Goal: Task Accomplishment & Management: Use online tool/utility

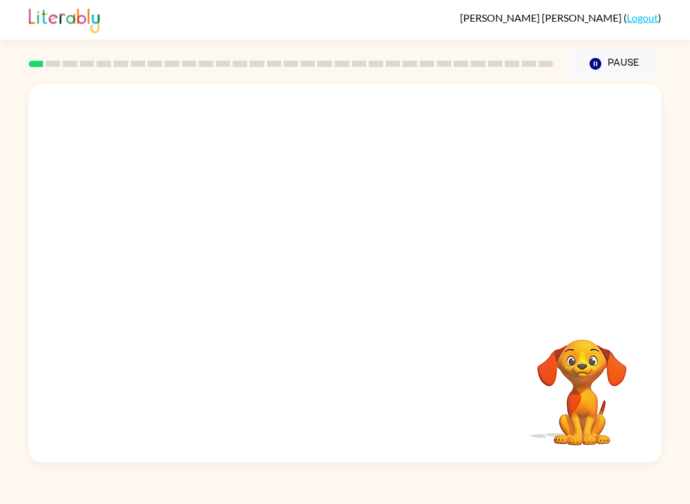
click at [641, 18] on link "Logout" at bounding box center [641, 17] width 31 height 12
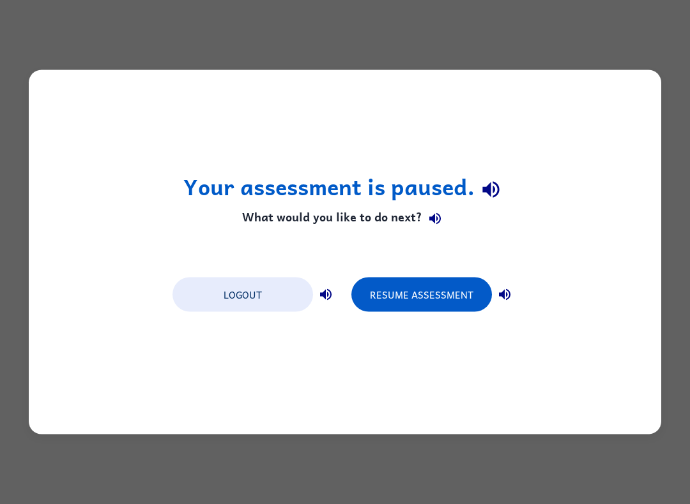
click at [260, 287] on button "Logout" at bounding box center [242, 295] width 140 height 34
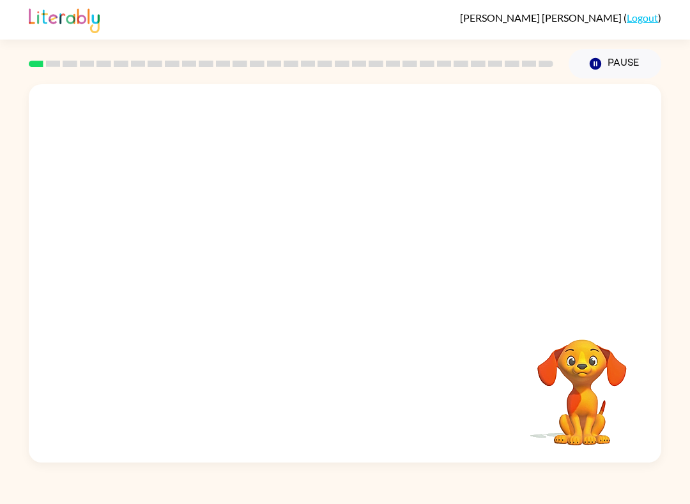
click at [635, 24] on link "Logout" at bounding box center [641, 17] width 31 height 12
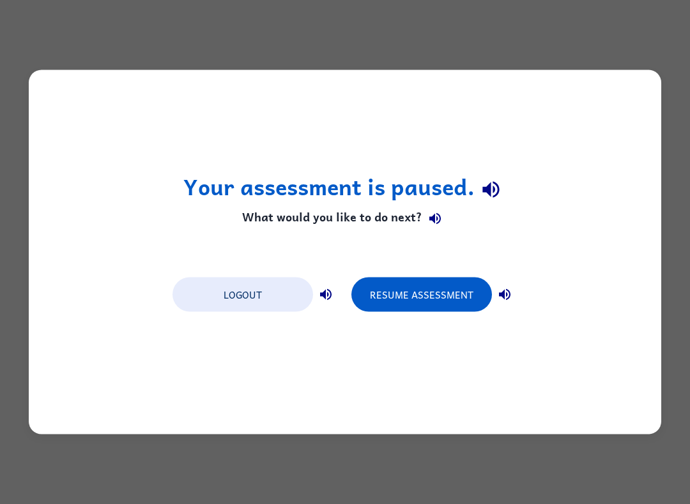
click at [244, 298] on button "Logout" at bounding box center [242, 295] width 140 height 34
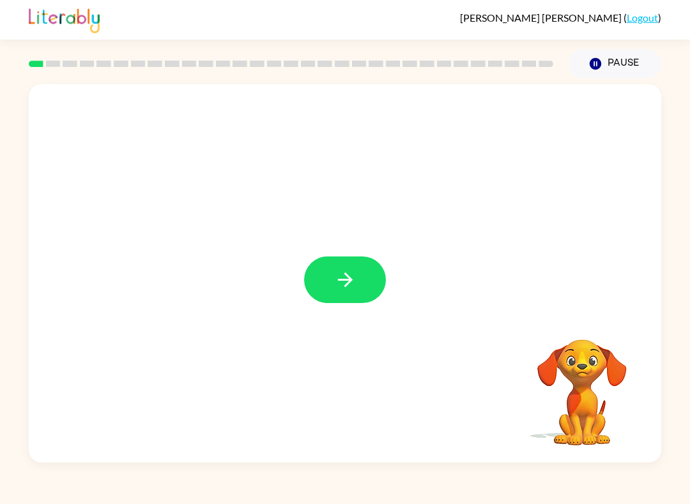
click at [344, 279] on icon "button" at bounding box center [345, 280] width 22 height 22
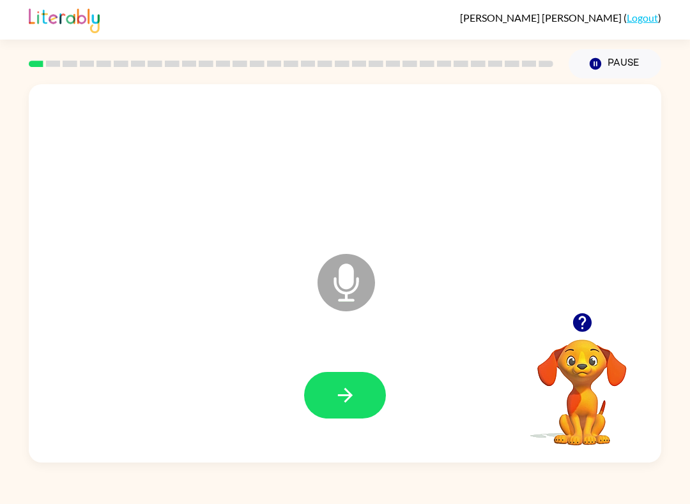
click at [361, 388] on button "button" at bounding box center [345, 395] width 82 height 47
click at [335, 394] on icon "button" at bounding box center [345, 395] width 22 height 22
click at [339, 393] on icon "button" at bounding box center [345, 395] width 22 height 22
click at [347, 396] on icon "button" at bounding box center [344, 395] width 15 height 15
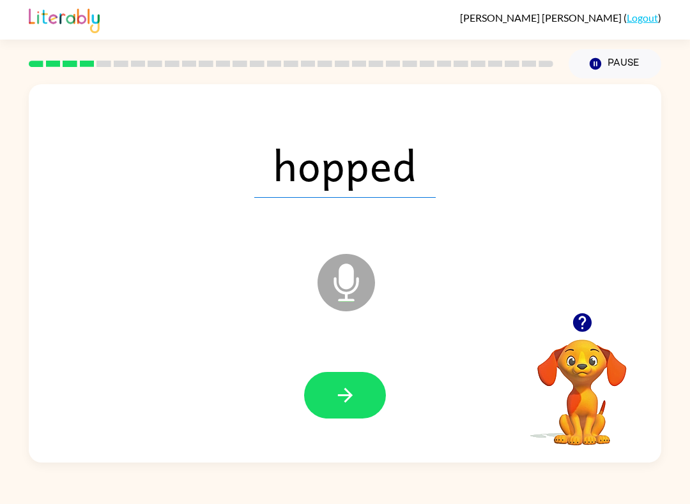
click at [335, 402] on icon "button" at bounding box center [345, 395] width 22 height 22
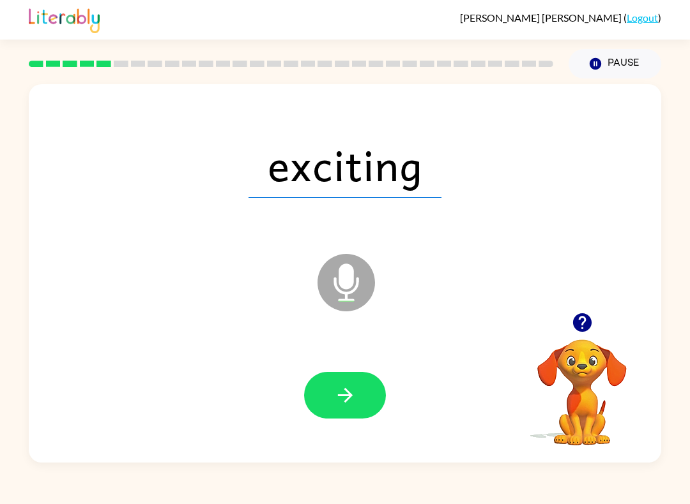
click at [589, 324] on icon "button" at bounding box center [581, 323] width 19 height 19
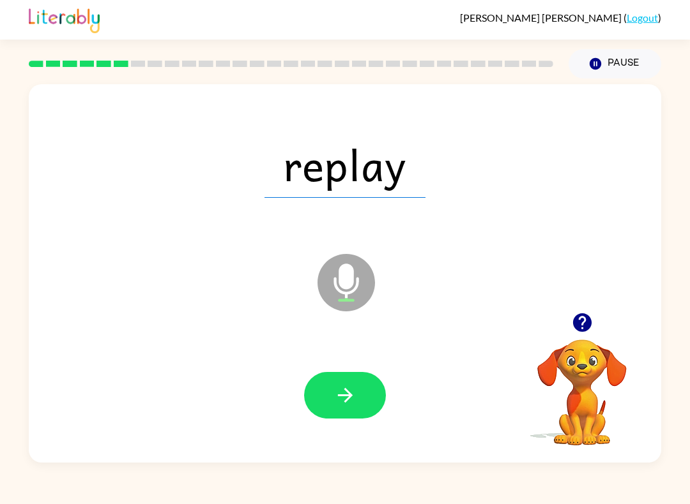
click at [354, 386] on icon "button" at bounding box center [345, 395] width 22 height 22
click at [366, 408] on button "button" at bounding box center [345, 395] width 82 height 47
click at [329, 393] on button "button" at bounding box center [345, 395] width 82 height 47
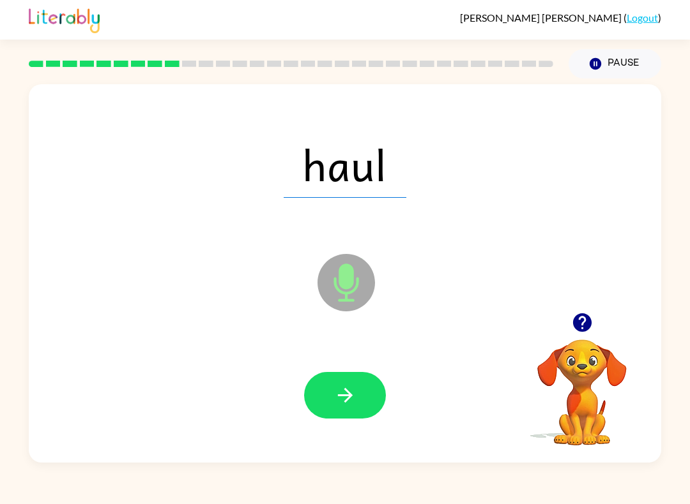
click at [343, 409] on button "button" at bounding box center [345, 395] width 82 height 47
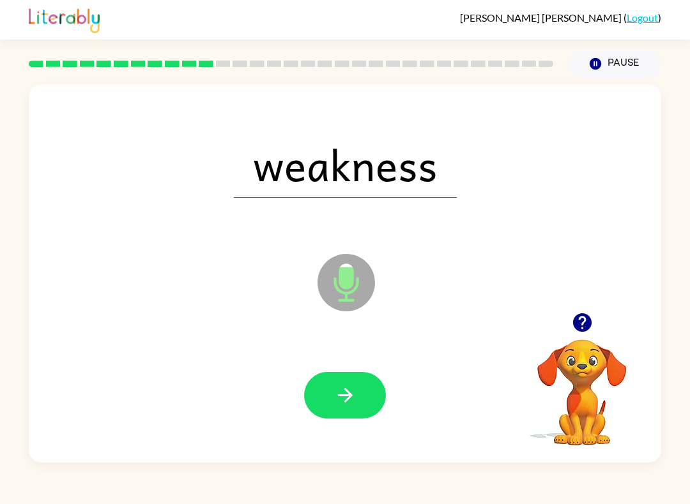
click at [362, 393] on button "button" at bounding box center [345, 395] width 82 height 47
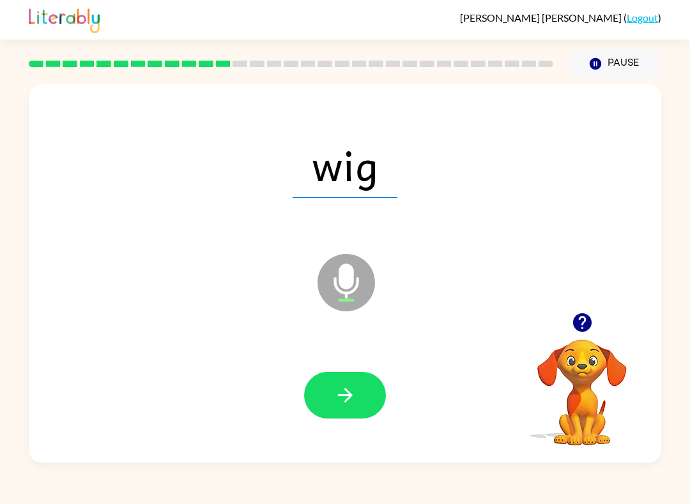
click at [315, 396] on button "button" at bounding box center [345, 395] width 82 height 47
click at [337, 407] on icon "button" at bounding box center [345, 395] width 22 height 22
click at [356, 392] on icon "button" at bounding box center [345, 395] width 22 height 22
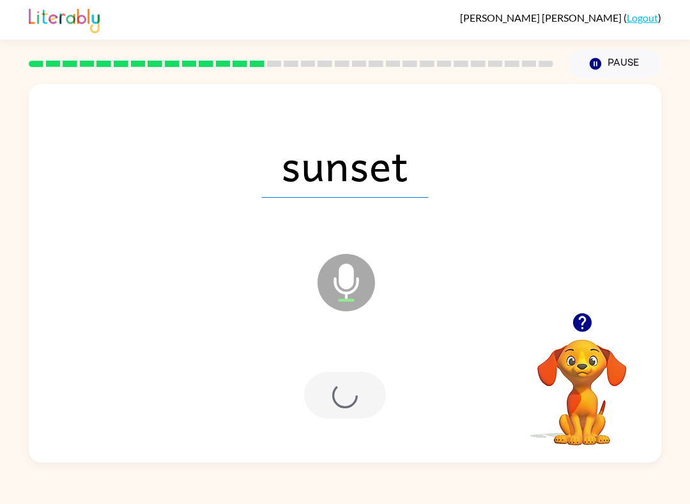
click at [356, 392] on div at bounding box center [345, 395] width 82 height 47
click at [351, 409] on div at bounding box center [345, 395] width 82 height 47
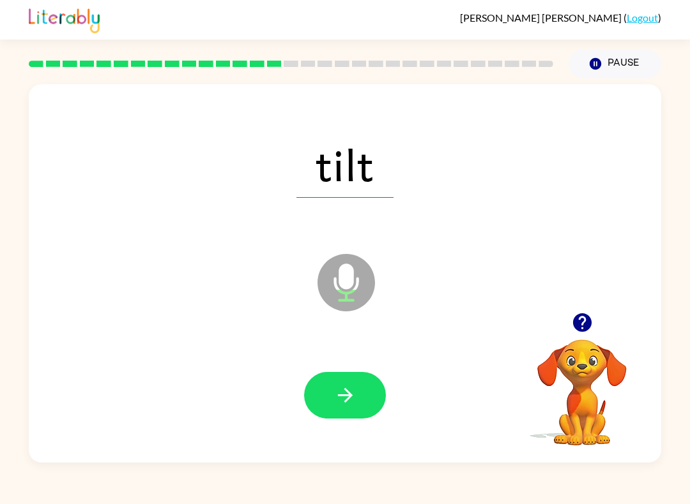
click at [360, 381] on button "button" at bounding box center [345, 395] width 82 height 47
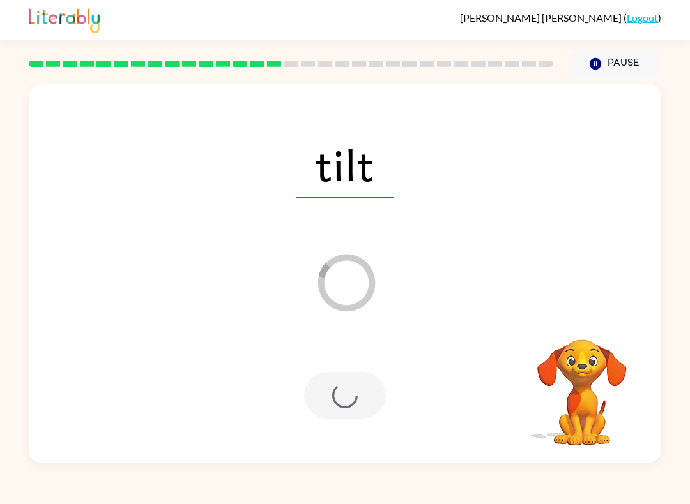
click at [347, 401] on div at bounding box center [345, 395] width 82 height 47
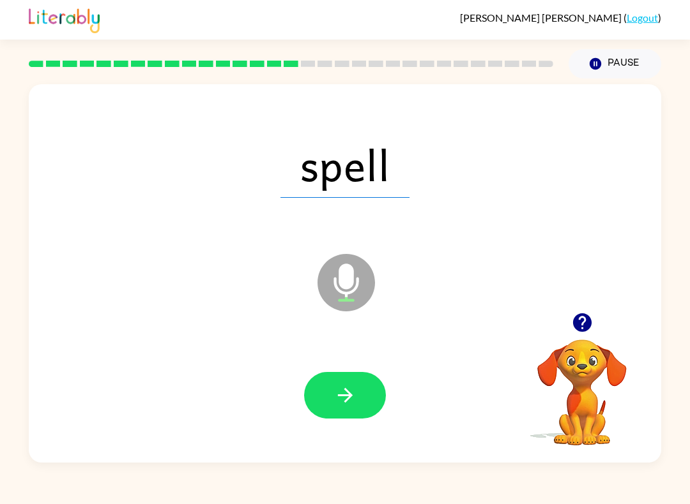
click at [342, 400] on icon "button" at bounding box center [345, 395] width 22 height 22
click at [352, 394] on icon "button" at bounding box center [345, 395] width 22 height 22
click at [362, 407] on button "button" at bounding box center [345, 395] width 82 height 47
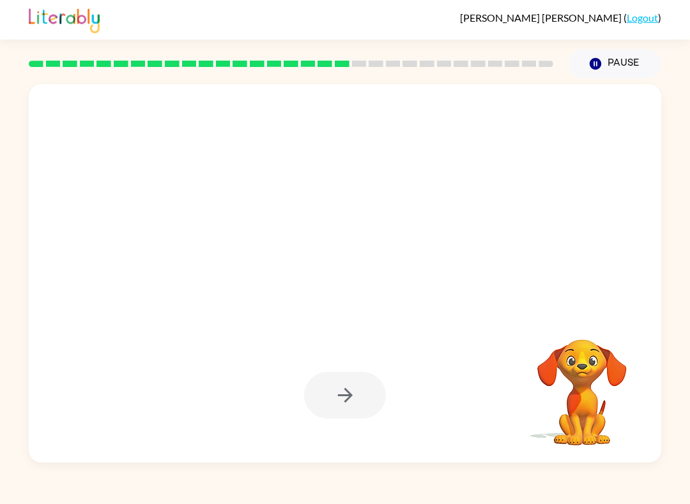
click at [339, 408] on div at bounding box center [345, 395] width 82 height 47
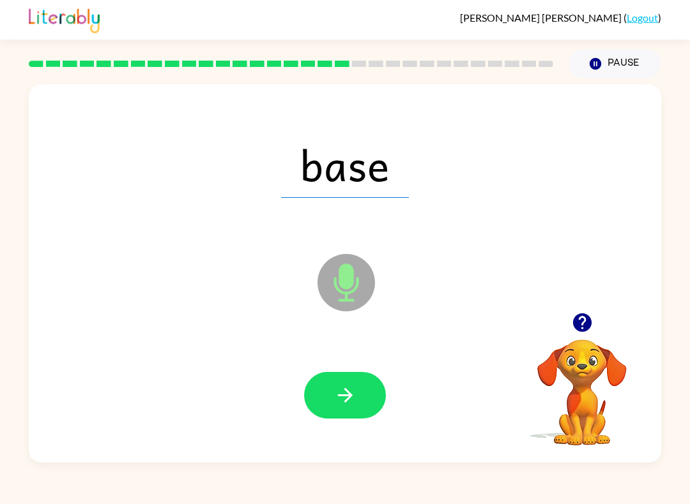
click at [359, 388] on button "button" at bounding box center [345, 395] width 82 height 47
click at [349, 396] on icon "button" at bounding box center [344, 395] width 15 height 15
click at [347, 391] on icon "button" at bounding box center [344, 395] width 15 height 15
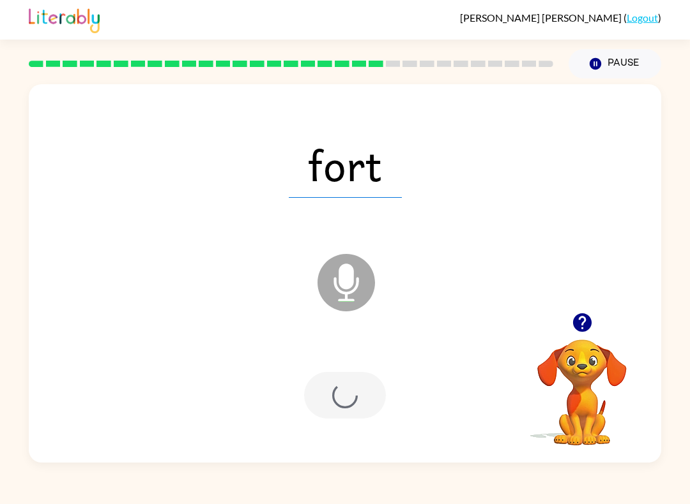
click at [347, 391] on div at bounding box center [345, 395] width 82 height 47
click at [361, 387] on div at bounding box center [345, 395] width 82 height 47
click at [361, 386] on div at bounding box center [345, 395] width 82 height 47
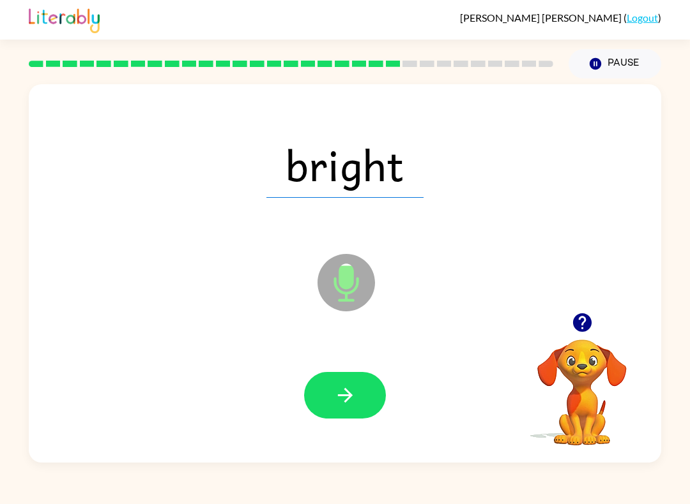
click at [344, 410] on button "button" at bounding box center [345, 395] width 82 height 47
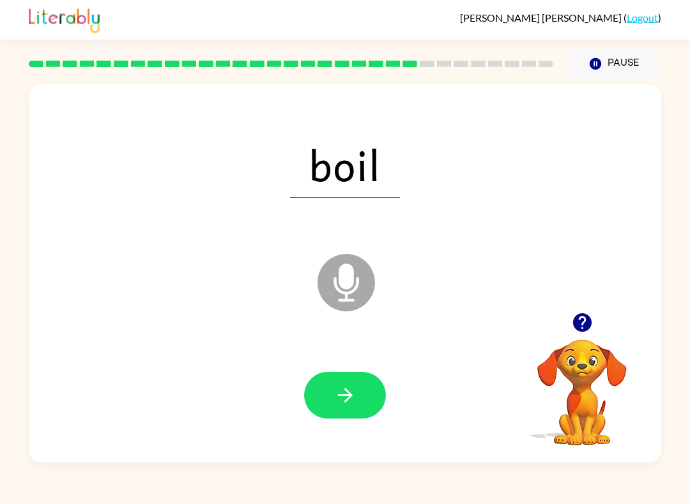
click at [328, 418] on button "button" at bounding box center [345, 395] width 82 height 47
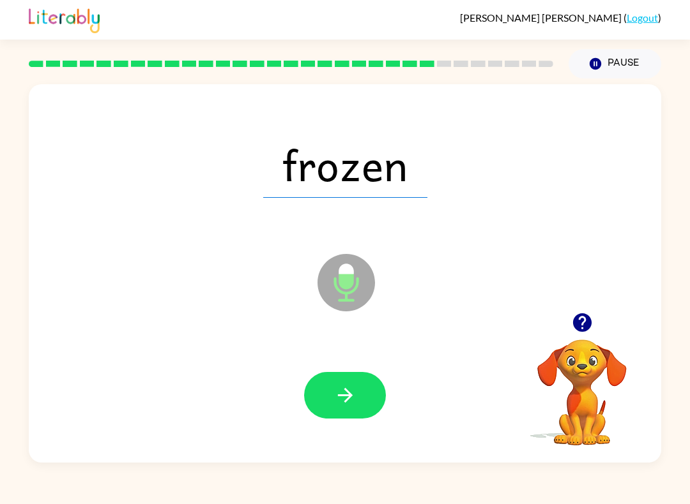
click at [350, 438] on div at bounding box center [345, 395] width 607 height 109
click at [358, 418] on button "button" at bounding box center [345, 395] width 82 height 47
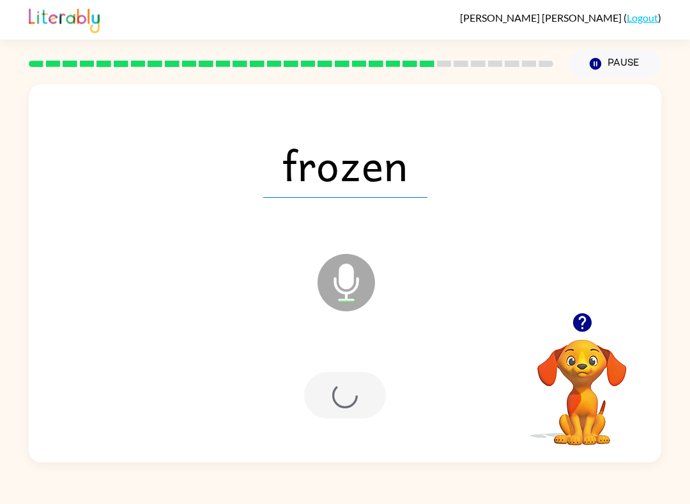
click at [358, 417] on div at bounding box center [345, 395] width 82 height 47
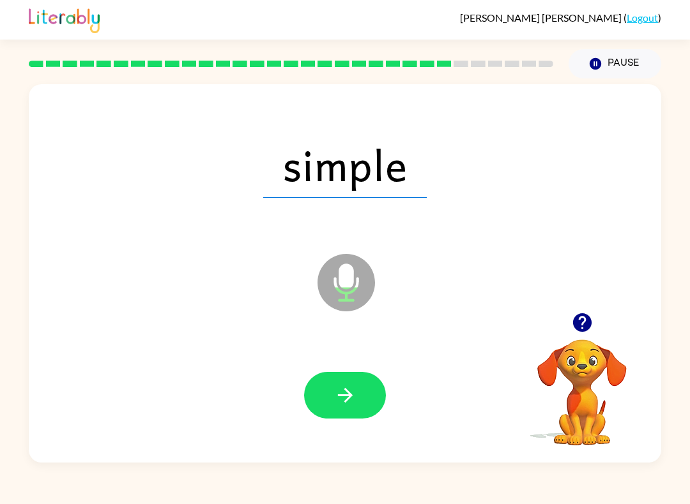
click at [364, 368] on div at bounding box center [345, 395] width 607 height 109
click at [344, 416] on button "button" at bounding box center [345, 395] width 82 height 47
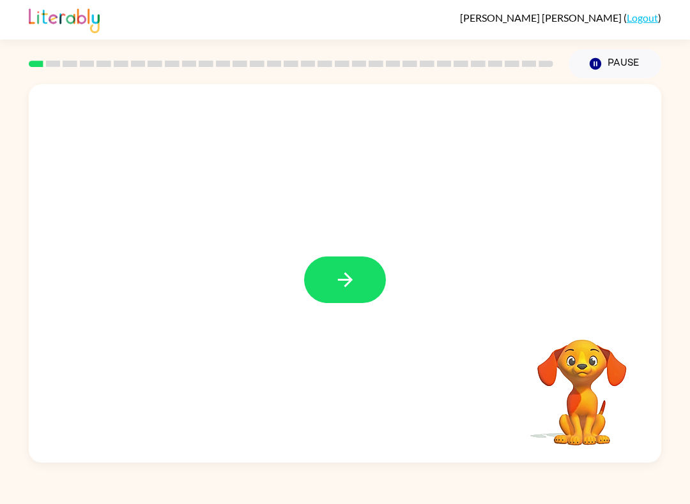
click at [353, 289] on icon "button" at bounding box center [345, 280] width 22 height 22
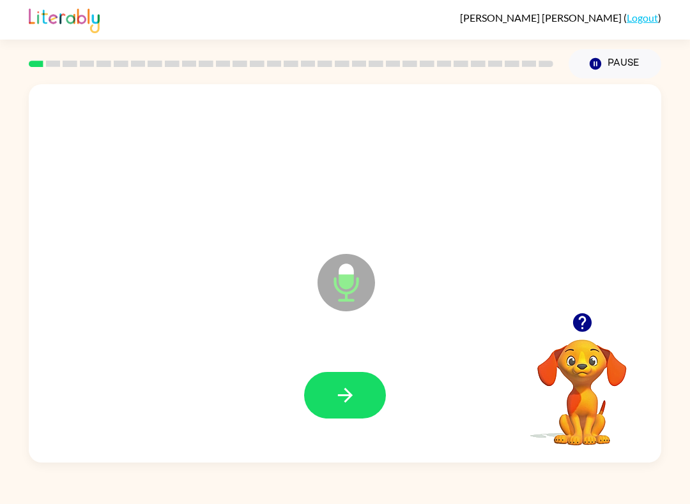
click at [345, 400] on icon "button" at bounding box center [345, 395] width 22 height 22
click at [344, 393] on icon "button" at bounding box center [345, 395] width 22 height 22
click at [342, 402] on icon "button" at bounding box center [345, 395] width 22 height 22
click at [329, 402] on button "button" at bounding box center [345, 395] width 82 height 47
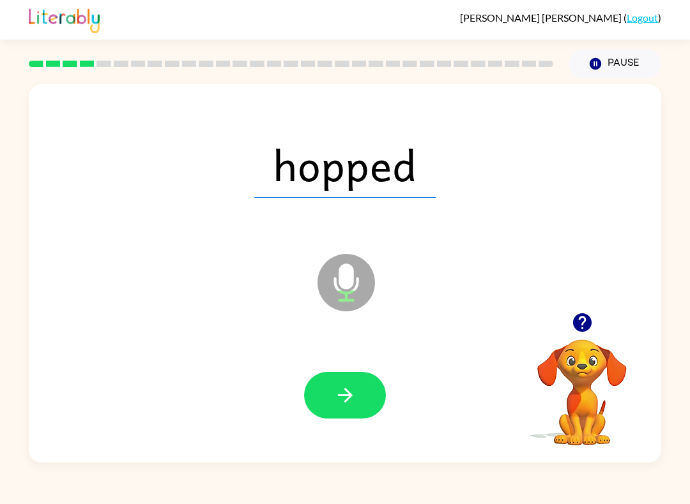
click at [337, 394] on icon "button" at bounding box center [345, 395] width 22 height 22
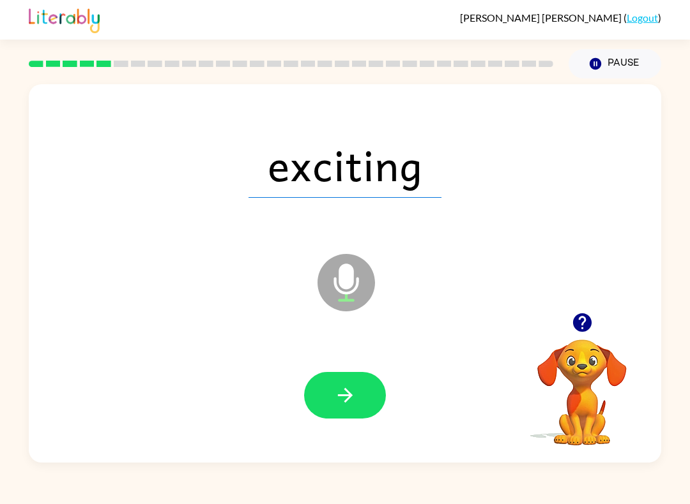
click at [345, 398] on icon "button" at bounding box center [345, 395] width 22 height 22
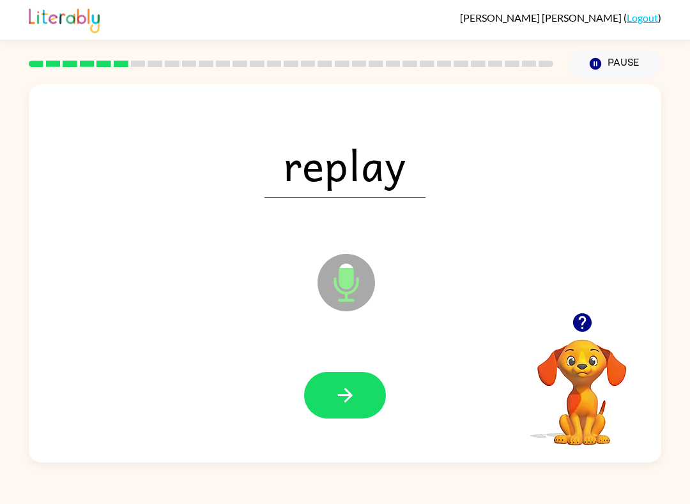
click at [349, 400] on icon "button" at bounding box center [345, 395] width 22 height 22
click at [355, 400] on icon "button" at bounding box center [345, 395] width 22 height 22
click at [346, 365] on div at bounding box center [345, 395] width 607 height 109
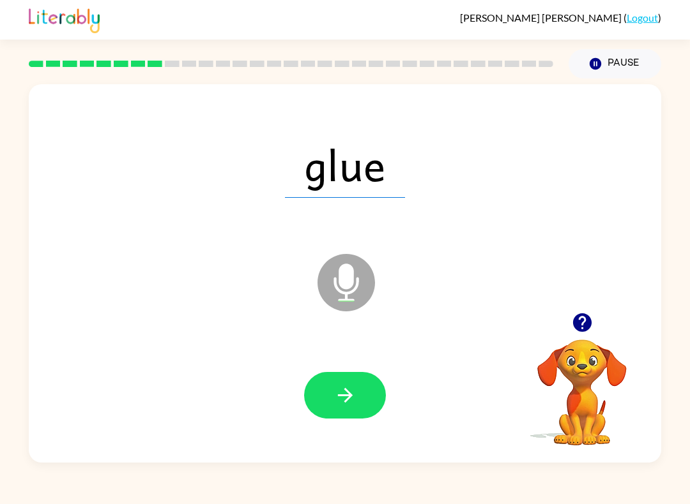
click at [340, 397] on icon "button" at bounding box center [345, 395] width 22 height 22
click at [360, 393] on button "button" at bounding box center [345, 395] width 82 height 47
click at [348, 413] on button "button" at bounding box center [345, 395] width 82 height 47
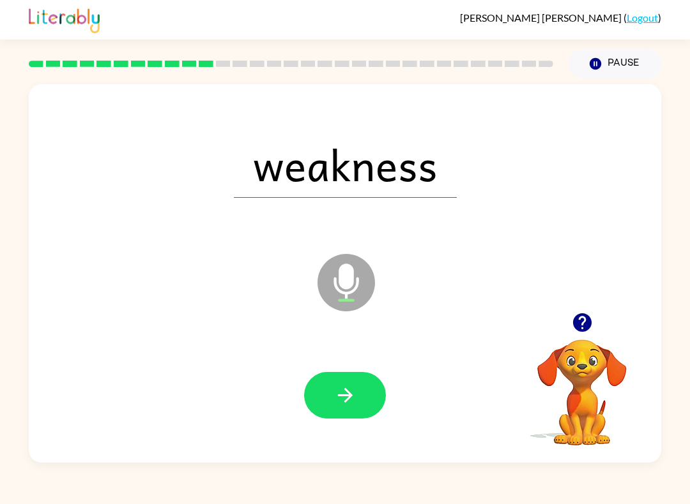
click at [354, 388] on icon "button" at bounding box center [345, 395] width 22 height 22
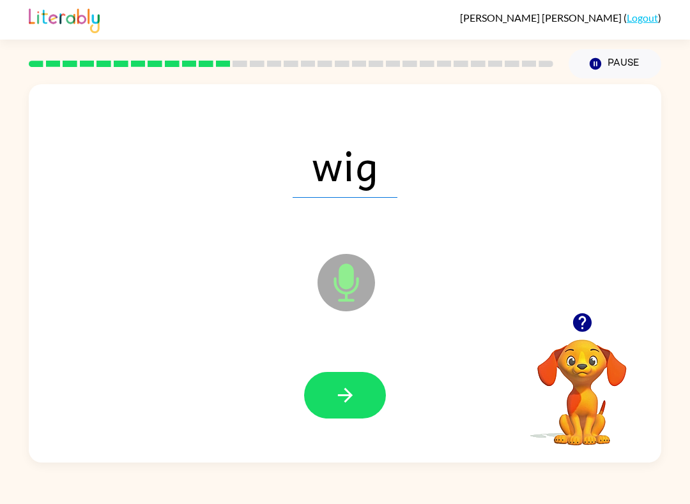
click at [347, 376] on button "button" at bounding box center [345, 395] width 82 height 47
click at [340, 394] on icon "button" at bounding box center [345, 395] width 22 height 22
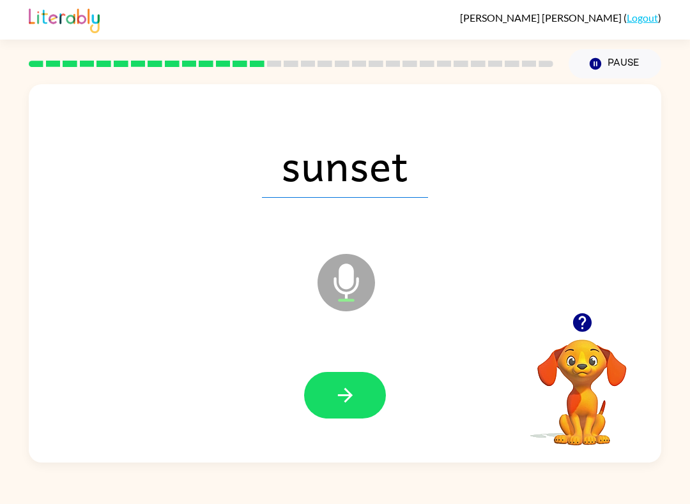
click at [349, 395] on icon "button" at bounding box center [345, 395] width 22 height 22
click at [323, 405] on button "button" at bounding box center [345, 395] width 82 height 47
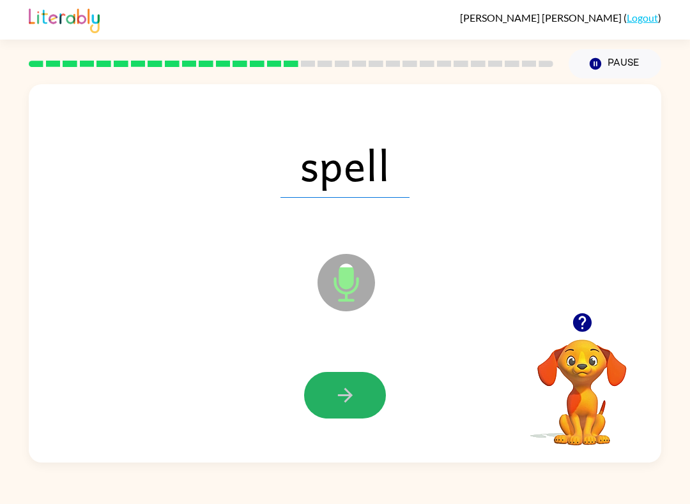
click at [344, 401] on icon "button" at bounding box center [345, 395] width 22 height 22
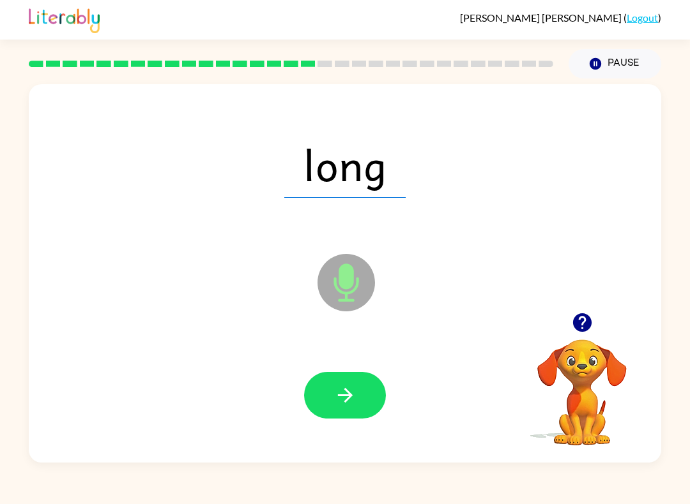
click at [335, 382] on button "button" at bounding box center [345, 395] width 82 height 47
click at [352, 386] on icon "button" at bounding box center [345, 395] width 22 height 22
click at [352, 390] on icon "button" at bounding box center [345, 395] width 22 height 22
click at [349, 383] on button "button" at bounding box center [345, 395] width 82 height 47
click at [344, 388] on icon "button" at bounding box center [345, 395] width 22 height 22
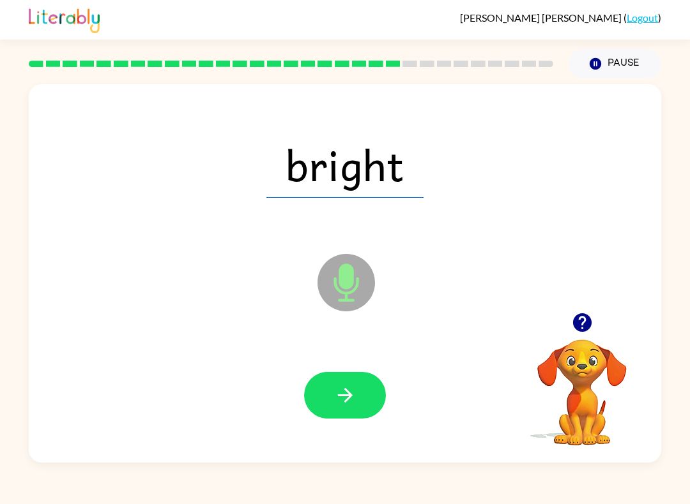
click at [347, 404] on icon "button" at bounding box center [345, 395] width 22 height 22
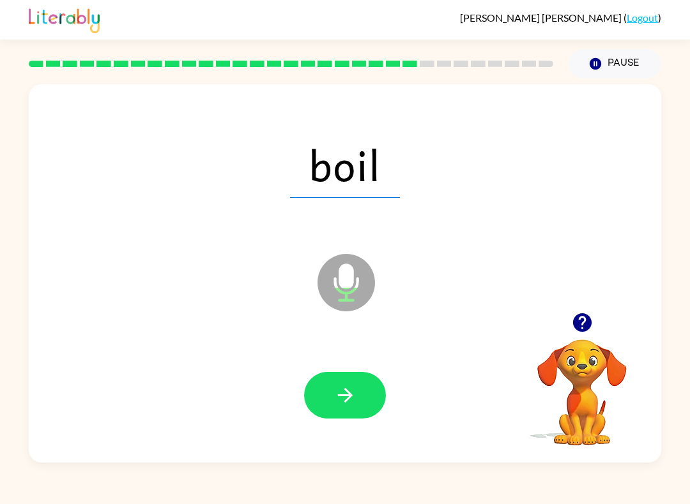
click at [335, 405] on icon "button" at bounding box center [345, 395] width 22 height 22
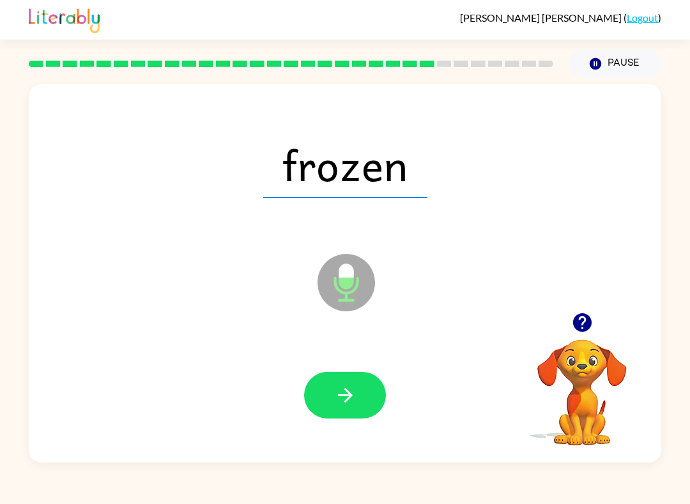
click at [348, 397] on icon "button" at bounding box center [344, 395] width 15 height 15
click at [344, 387] on icon "button" at bounding box center [345, 395] width 22 height 22
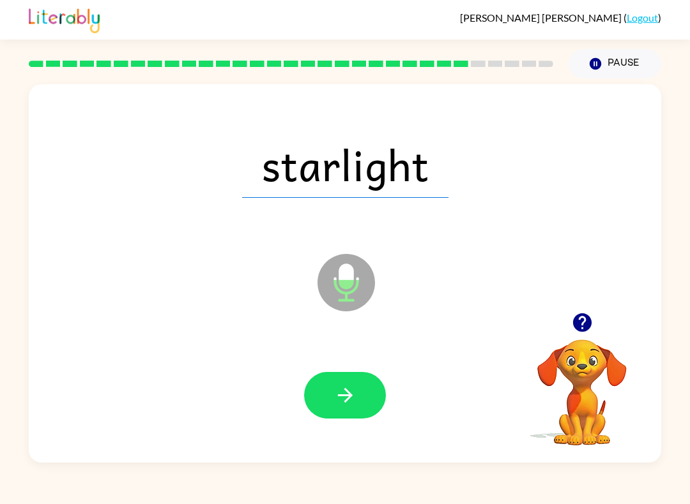
click at [344, 394] on icon "button" at bounding box center [345, 395] width 22 height 22
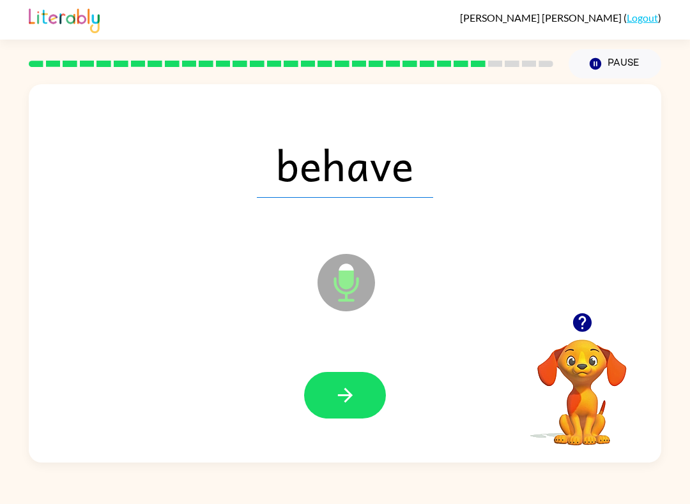
click at [335, 393] on icon "button" at bounding box center [345, 395] width 22 height 22
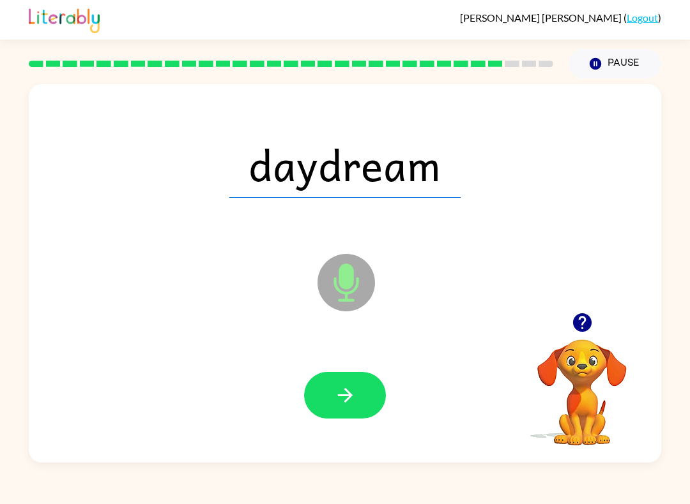
click at [352, 389] on icon "button" at bounding box center [345, 395] width 22 height 22
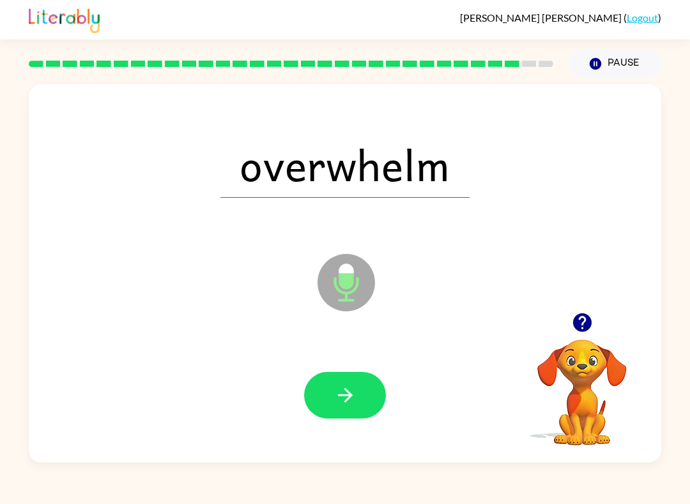
click at [343, 381] on button "button" at bounding box center [345, 395] width 82 height 47
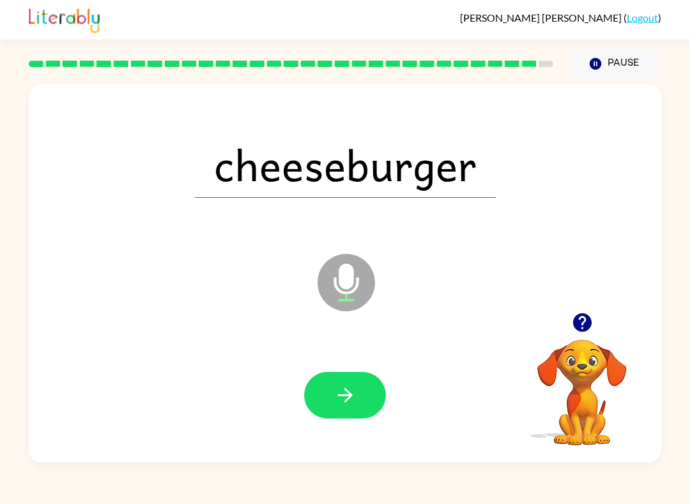
click at [340, 397] on icon "button" at bounding box center [345, 395] width 22 height 22
